Goal: Navigation & Orientation: Find specific page/section

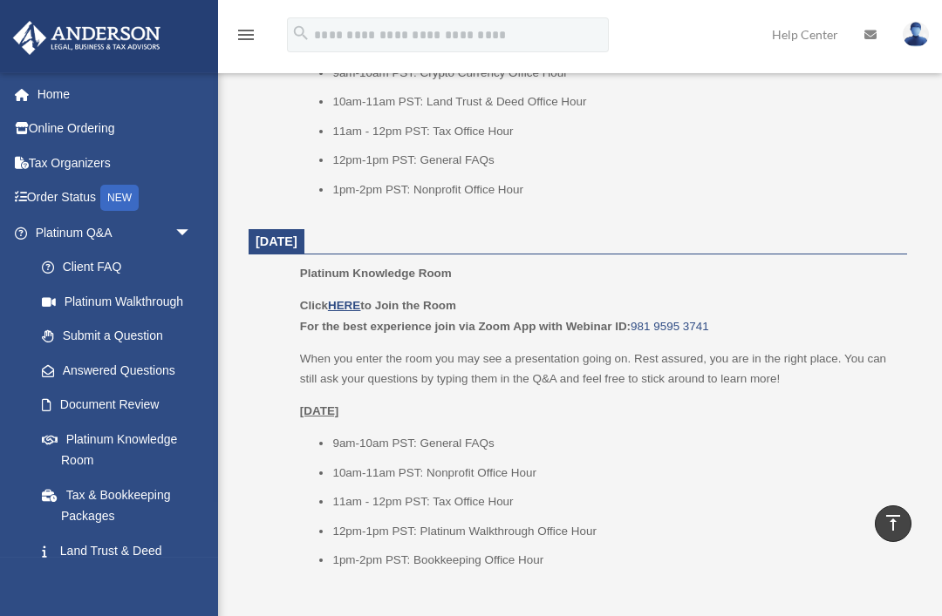
scroll to position [2111, 0]
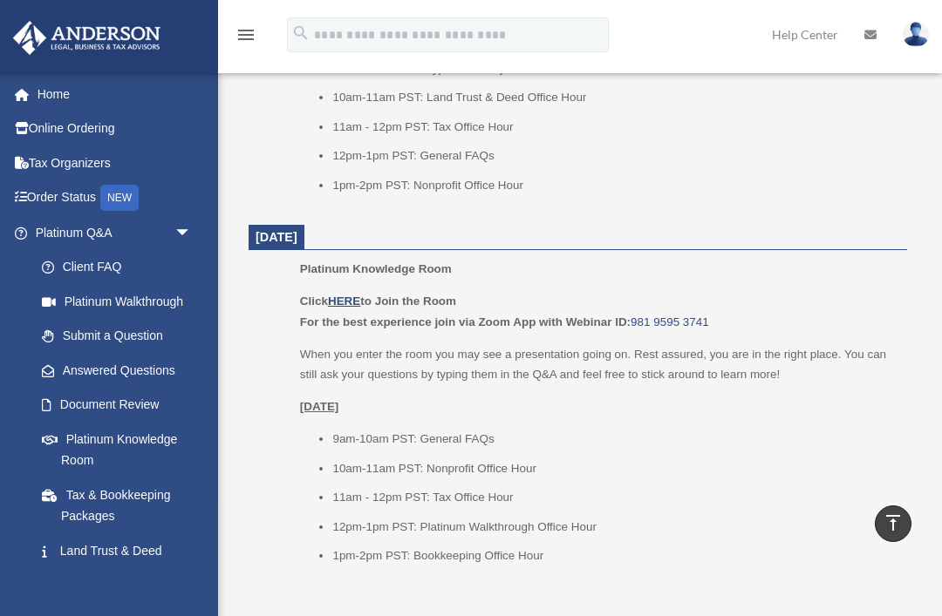
click at [351, 295] on u "HERE" at bounding box center [344, 301] width 32 height 13
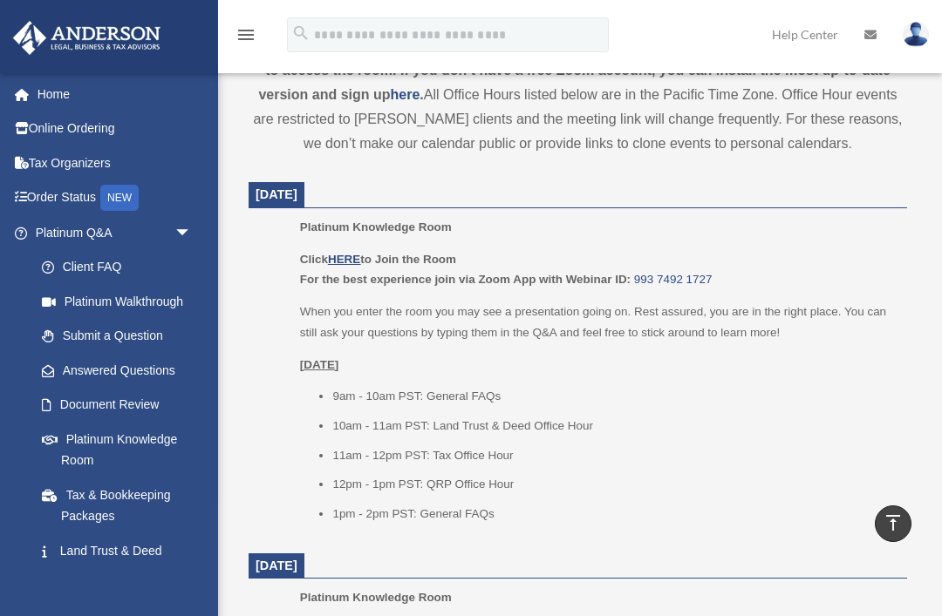
scroll to position [660, 0]
click at [351, 258] on u "HERE" at bounding box center [344, 260] width 32 height 13
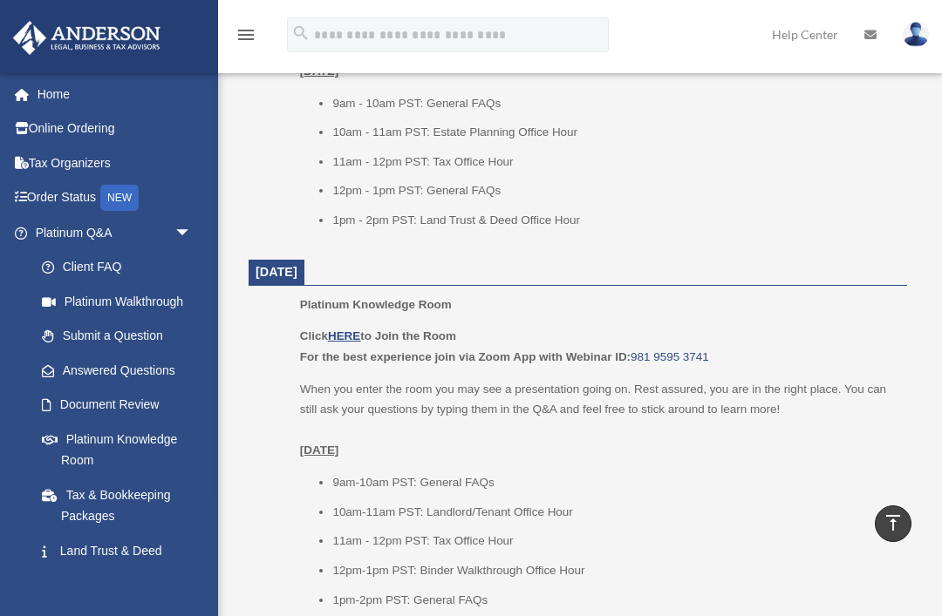
scroll to position [1331, 0]
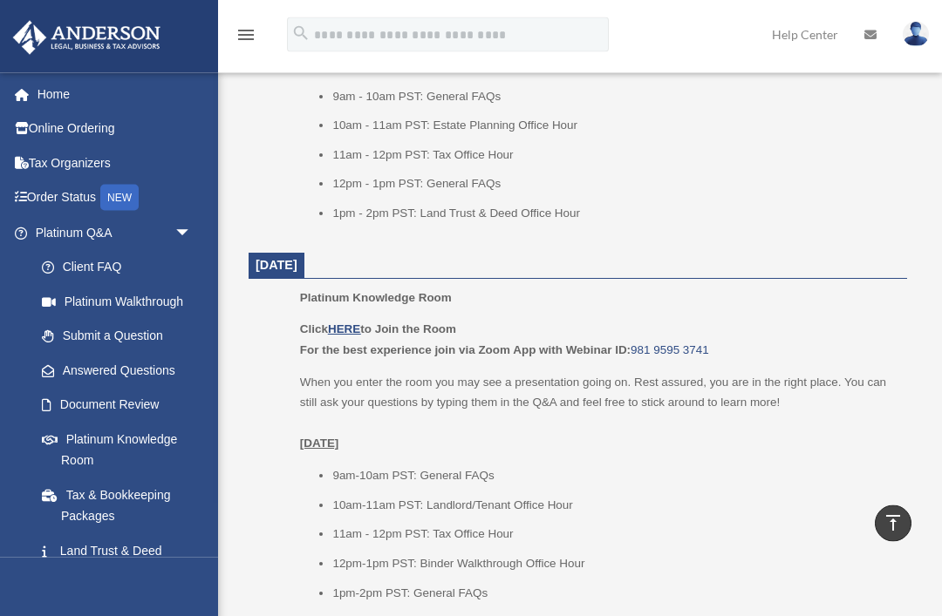
click at [347, 323] on u "HERE" at bounding box center [344, 329] width 32 height 13
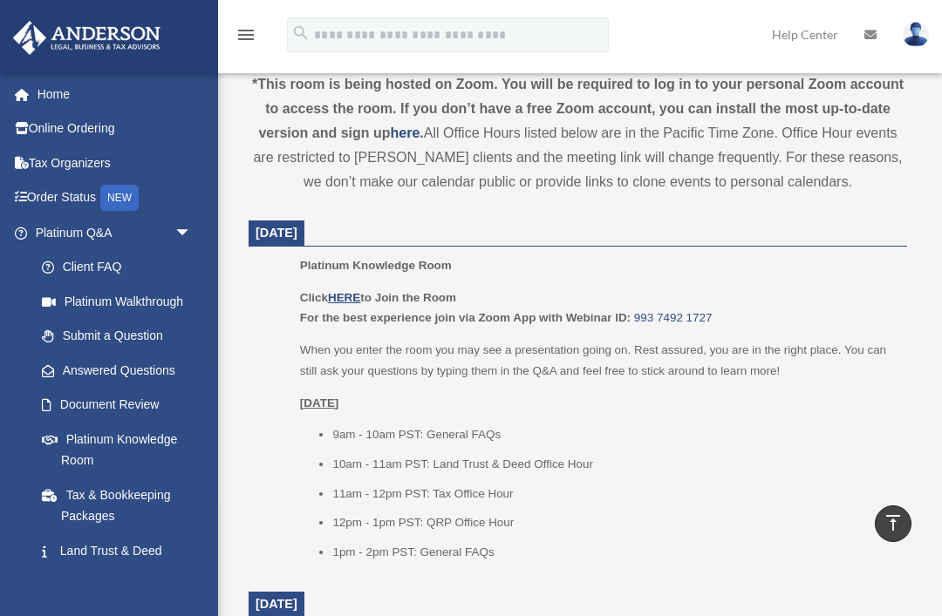
scroll to position [622, 0]
click at [345, 292] on u "HERE" at bounding box center [344, 298] width 32 height 13
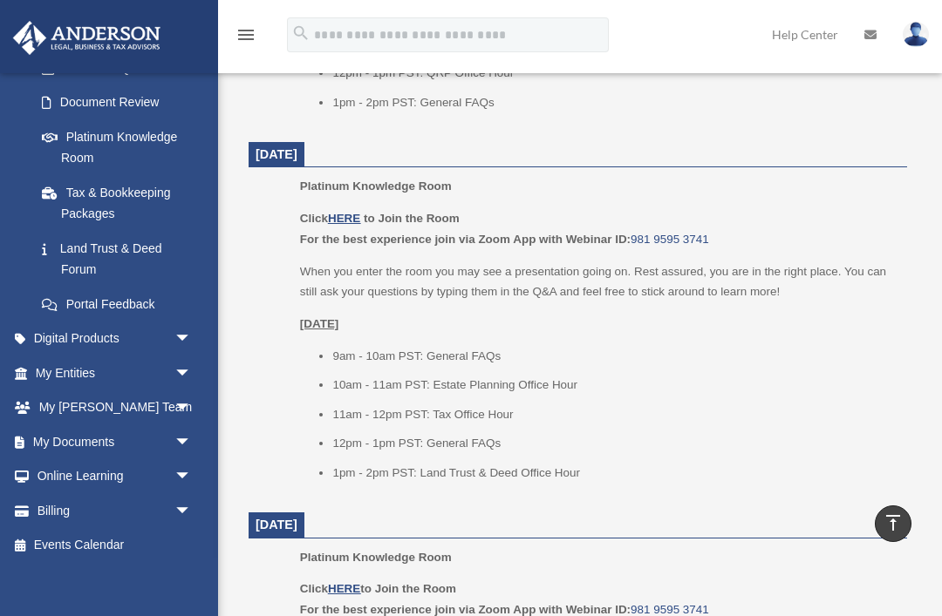
scroll to position [301, 0]
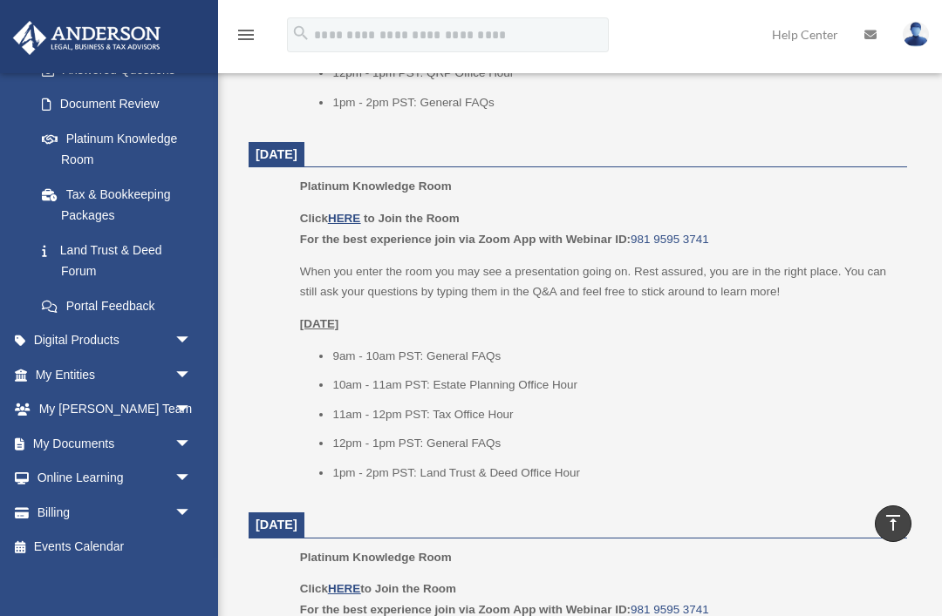
click at [50, 364] on link "My Entities arrow_drop_down" at bounding box center [115, 374] width 206 height 35
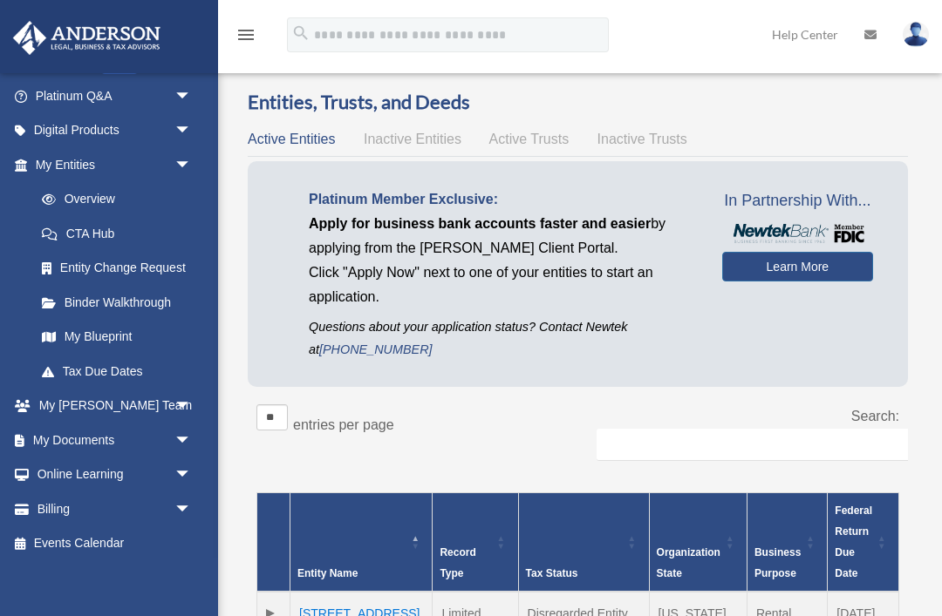
scroll to position [136, 0]
click at [60, 397] on link "My Anderson Team arrow_drop_down" at bounding box center [115, 407] width 206 height 35
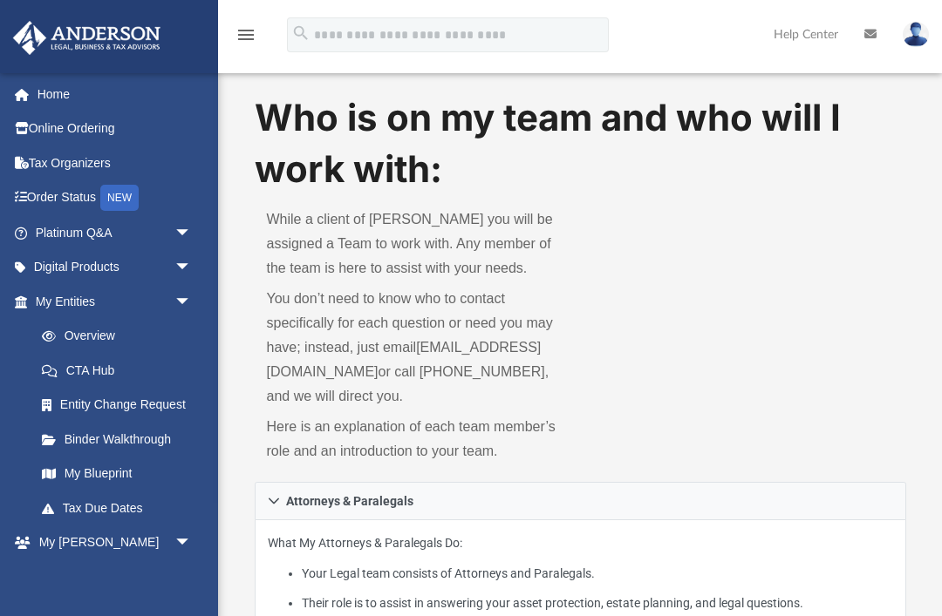
click at [69, 541] on link "My Anderson Team arrow_drop_down" at bounding box center [110, 554] width 197 height 56
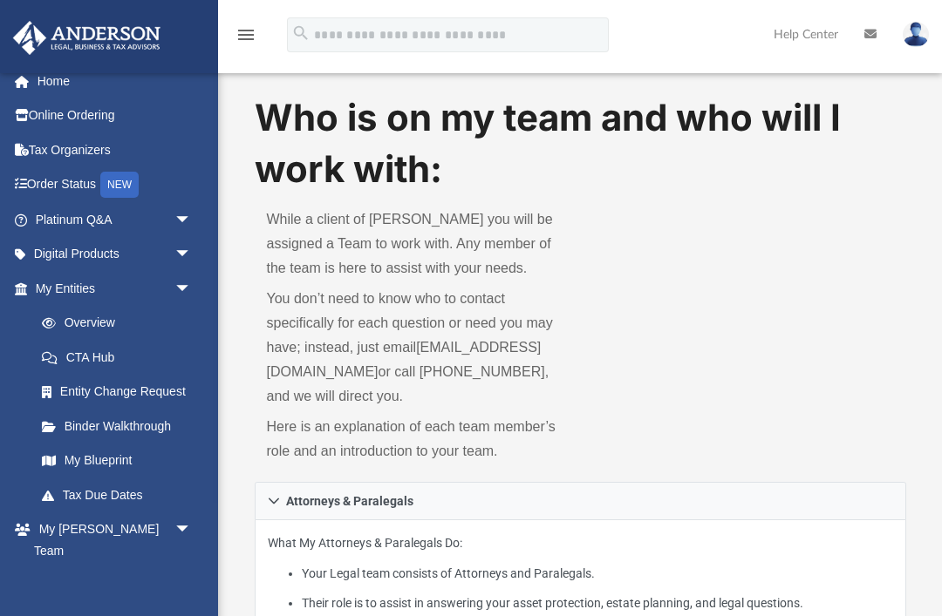
scroll to position [12, 0]
click at [77, 391] on link "Entity Change Request" at bounding box center [121, 393] width 194 height 35
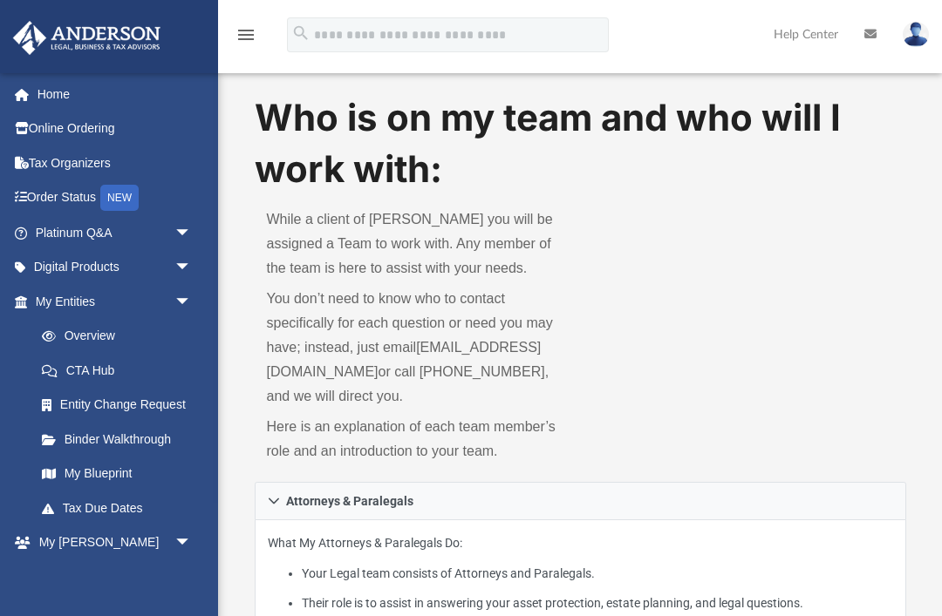
click at [65, 260] on link "Digital Products arrow_drop_down" at bounding box center [115, 267] width 206 height 35
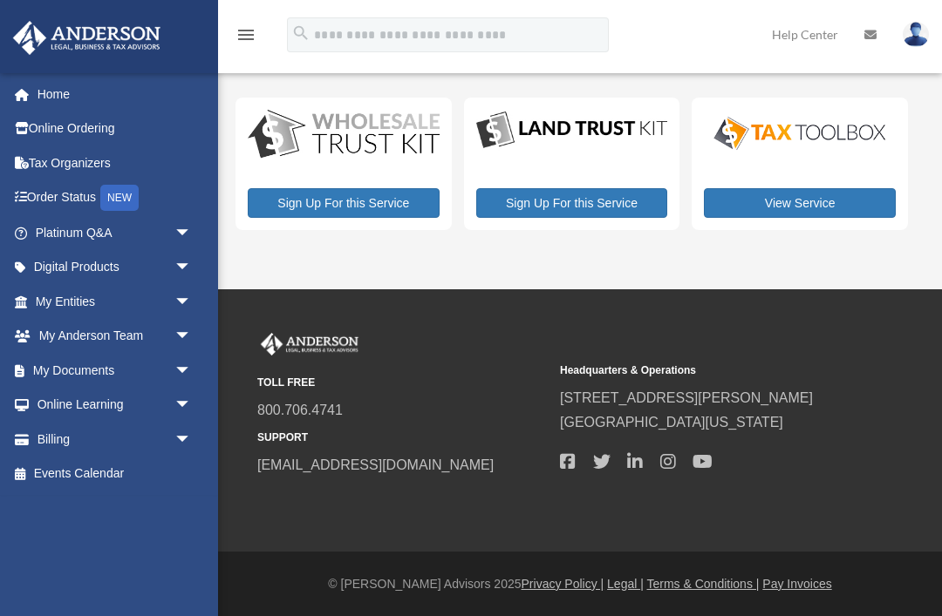
click at [182, 269] on span "arrow_drop_down" at bounding box center [191, 268] width 35 height 36
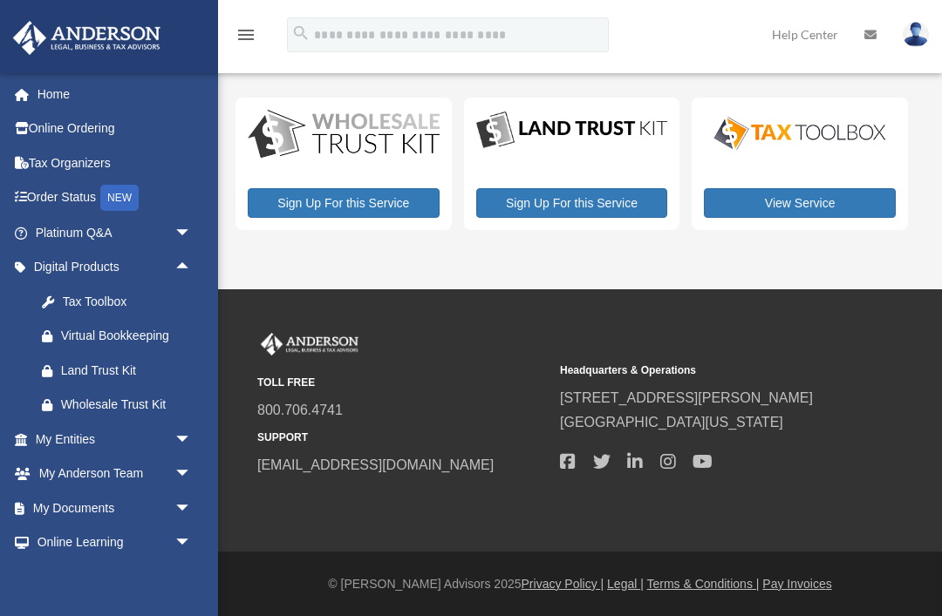
click at [188, 231] on span "arrow_drop_down" at bounding box center [191, 233] width 35 height 36
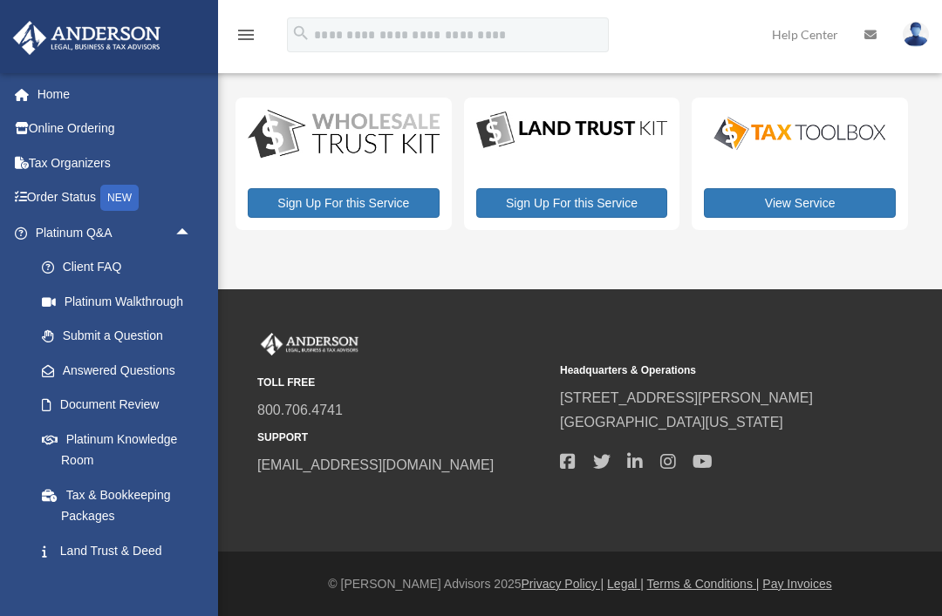
click at [187, 229] on span "arrow_drop_up" at bounding box center [191, 233] width 35 height 36
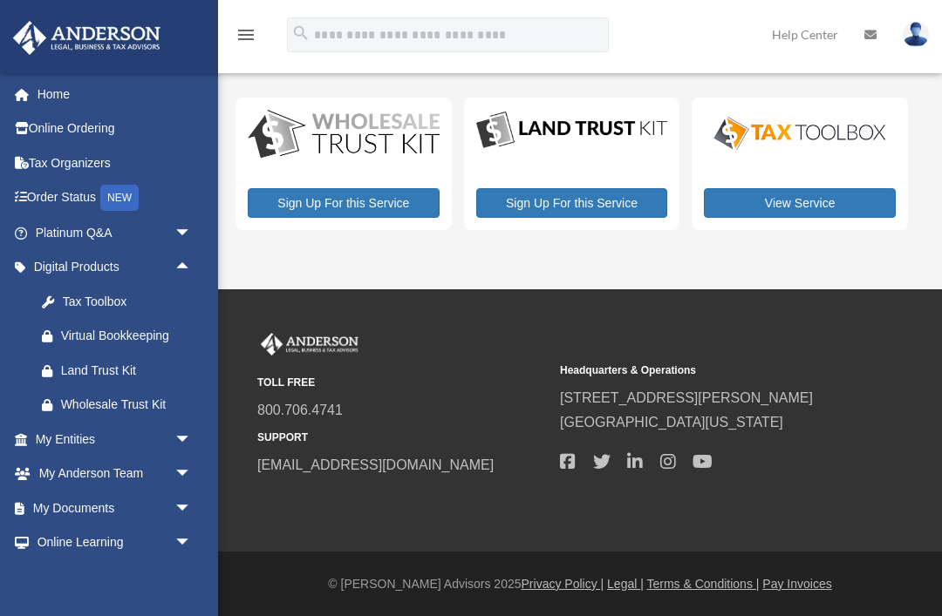
click at [188, 269] on span "arrow_drop_up" at bounding box center [191, 268] width 35 height 36
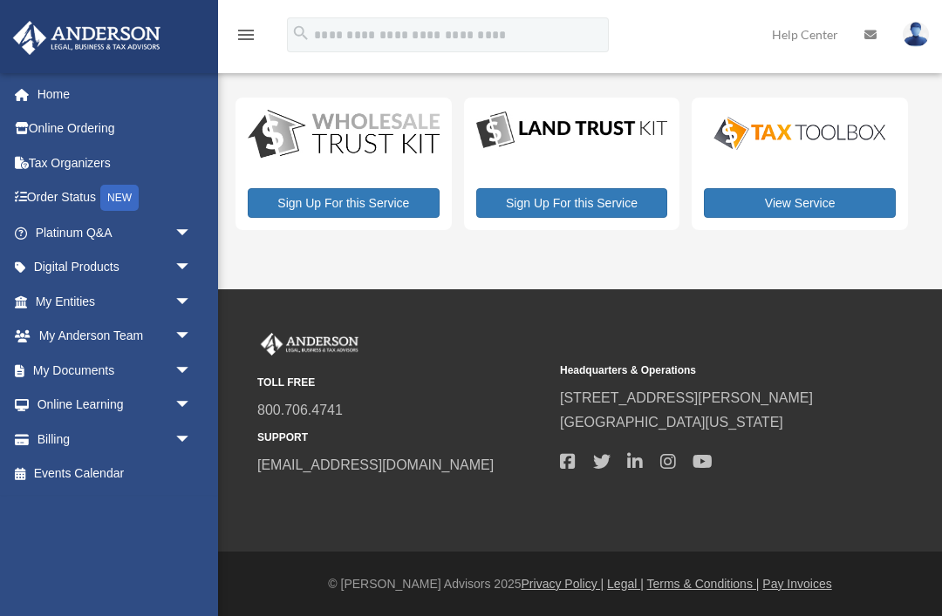
click at [180, 301] on span "arrow_drop_down" at bounding box center [191, 302] width 35 height 36
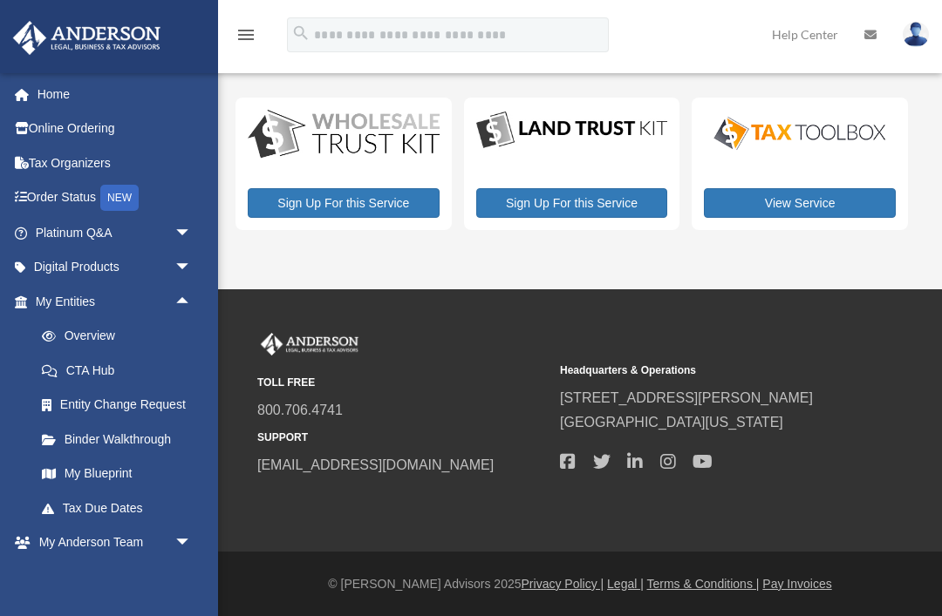
click at [137, 335] on link "Overview" at bounding box center [121, 336] width 194 height 35
click at [146, 434] on link "Binder Walkthrough" at bounding box center [121, 439] width 194 height 35
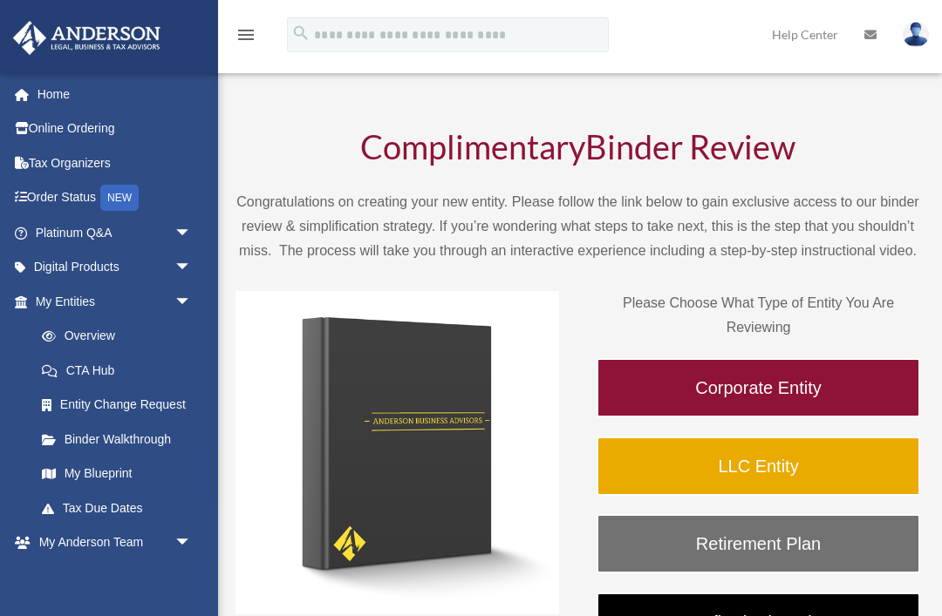
click at [78, 459] on link "My Blueprint" at bounding box center [121, 474] width 194 height 35
